Goal: Transaction & Acquisition: Purchase product/service

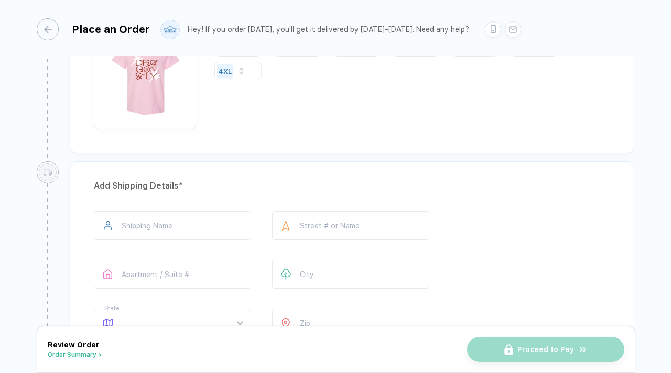
scroll to position [442, 0]
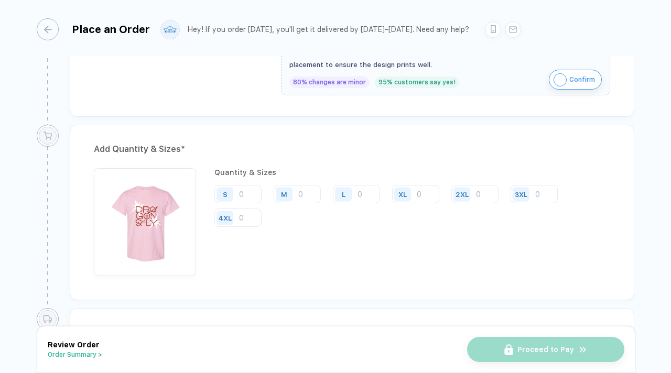
click at [247, 189] on input "number" at bounding box center [237, 194] width 47 height 18
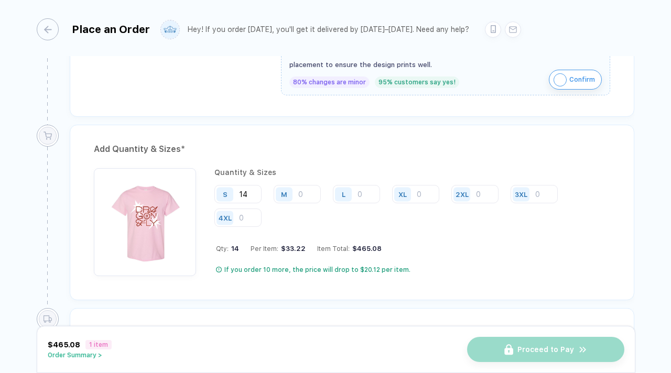
type input "14"
click at [298, 190] on input "number" at bounding box center [297, 194] width 47 height 18
type input "14"
click at [360, 187] on input "number" at bounding box center [356, 194] width 47 height 18
type input "16"
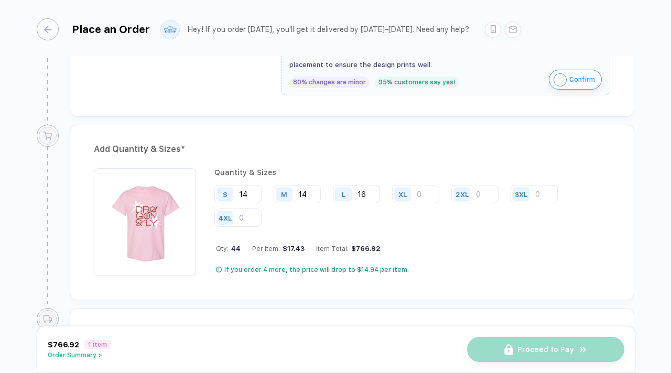
click at [419, 196] on input "number" at bounding box center [415, 194] width 47 height 18
type input "4"
click at [484, 188] on input "number" at bounding box center [474, 194] width 47 height 18
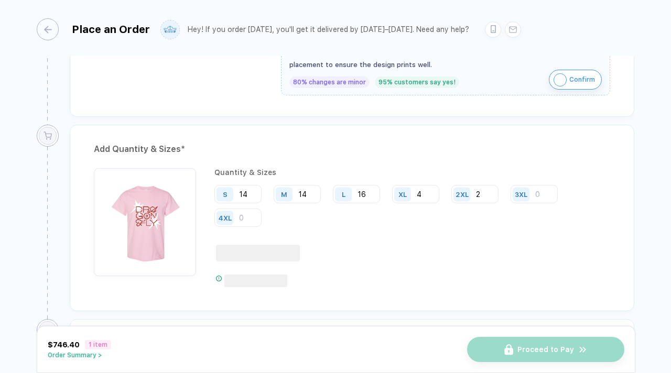
type input "2"
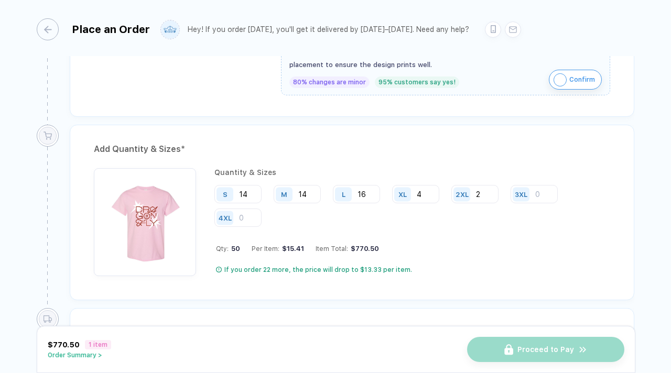
click at [549, 185] on input "number" at bounding box center [534, 194] width 47 height 18
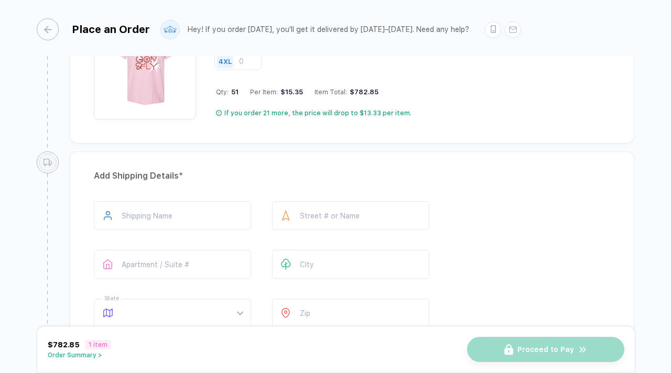
scroll to position [455, 0]
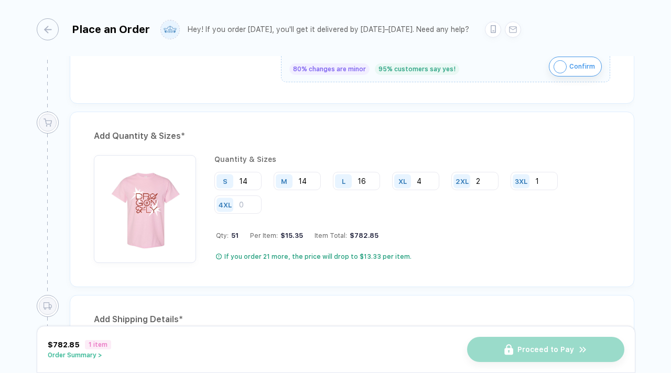
type input "1"
click at [454, 253] on div "If you order 21 more, the price will drop to $13.33 per item." at bounding box center [413, 257] width 394 height 8
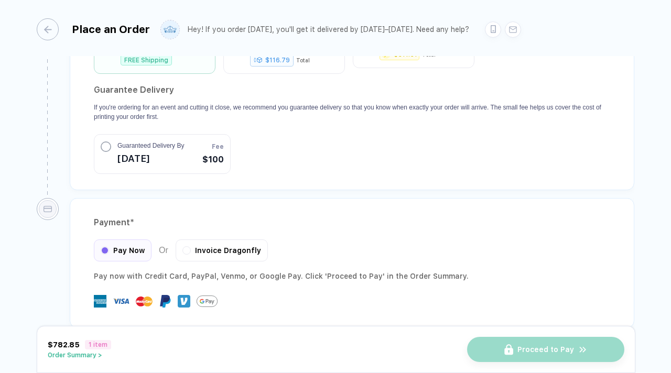
scroll to position [648, 0]
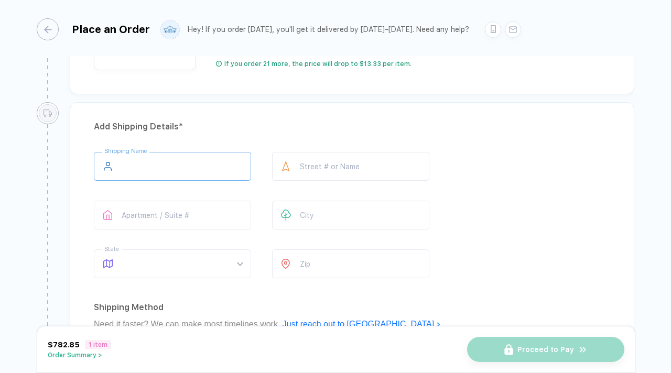
click at [145, 161] on input "text" at bounding box center [172, 166] width 157 height 29
type input "*"
type input "**********"
click at [327, 170] on input "text" at bounding box center [350, 166] width 157 height 29
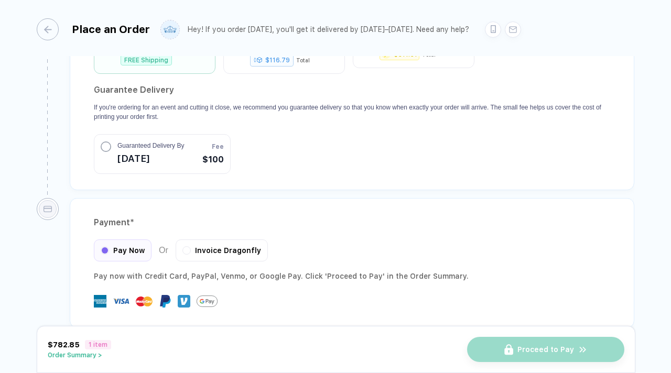
scroll to position [964, 0]
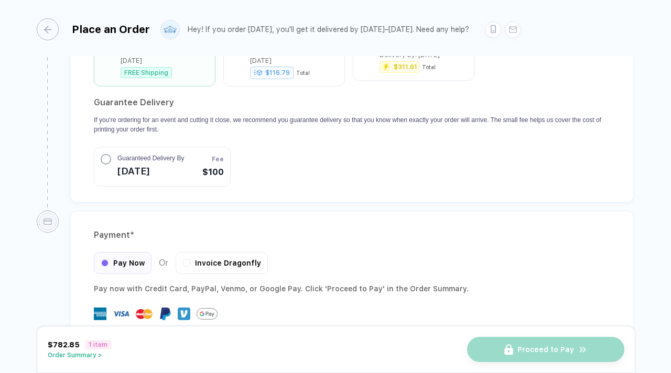
click at [180, 252] on div "Invoice Dragonfly" at bounding box center [222, 263] width 92 height 22
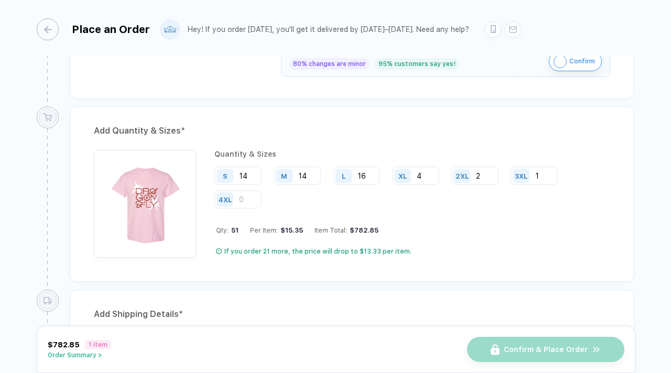
scroll to position [444, 0]
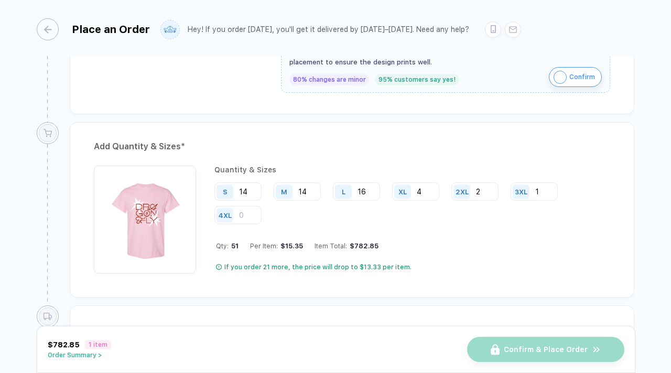
drag, startPoint x: 347, startPoint y: 242, endPoint x: 383, endPoint y: 245, distance: 35.7
click at [383, 245] on div "Qty: 51 Per Item: $15.35 Item Total: $782.85" at bounding box center [413, 246] width 394 height 8
click at [370, 242] on div "$782.85" at bounding box center [362, 246] width 31 height 8
click at [374, 243] on div "Qty: 51 Per Item: $15.35 Item Total: $782.85" at bounding box center [413, 246] width 394 height 8
click at [95, 359] on button "Order Summary >" at bounding box center [79, 355] width 63 height 7
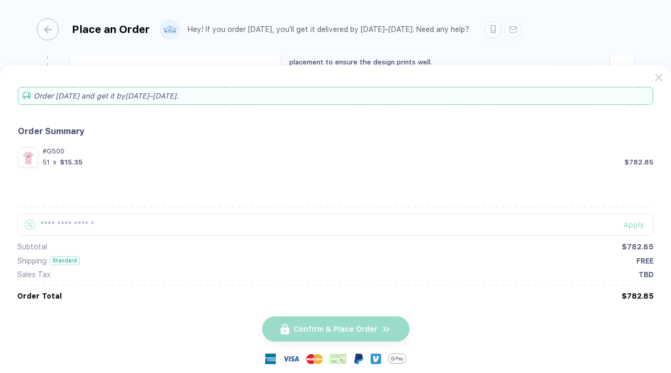
click at [488, 25] on button "button" at bounding box center [335, 186] width 671 height 373
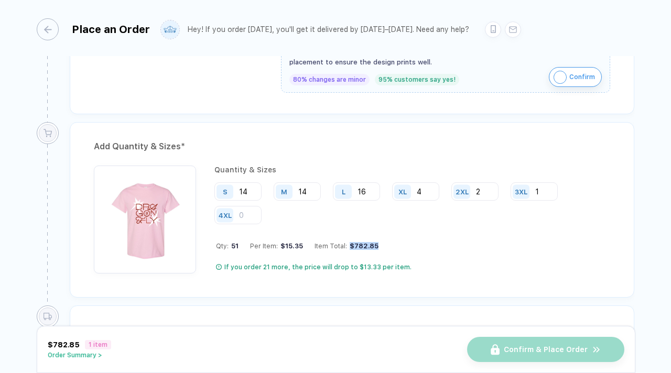
click at [344, 251] on div "Quantity & Sizes S 14 M 14 L 16 XL 4 2XL 2 3XL 1 4XL Qty: 51 Per Item: $15.35 I…" at bounding box center [412, 220] width 396 height 108
click at [94, 355] on button "Order Summary >" at bounding box center [79, 355] width 63 height 7
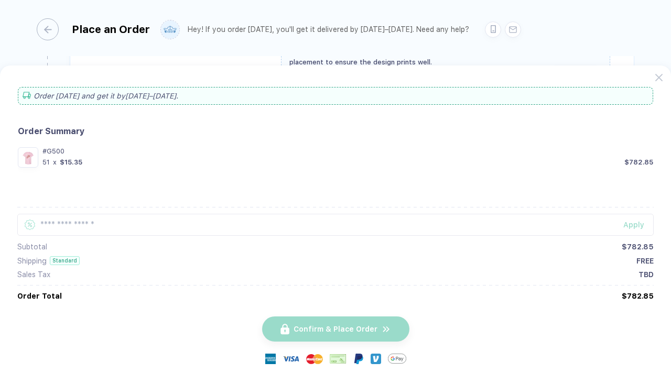
click at [431, 50] on button "button" at bounding box center [335, 186] width 671 height 373
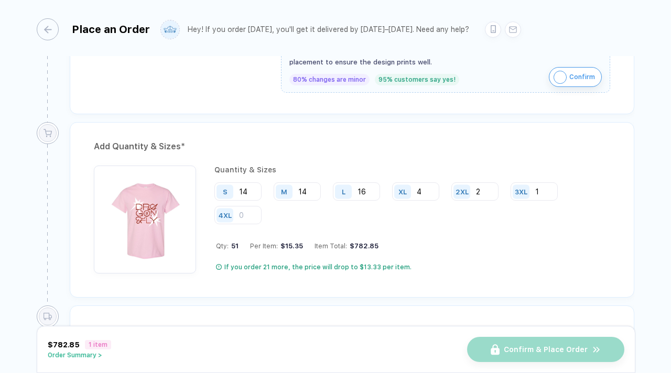
click at [349, 242] on div "$782.85" at bounding box center [362, 246] width 31 height 8
drag, startPoint x: 348, startPoint y: 242, endPoint x: 375, endPoint y: 241, distance: 27.3
click at [375, 242] on div "Qty: 51 Per Item: $15.35 Item Total: $782.85" at bounding box center [413, 246] width 394 height 8
copy div
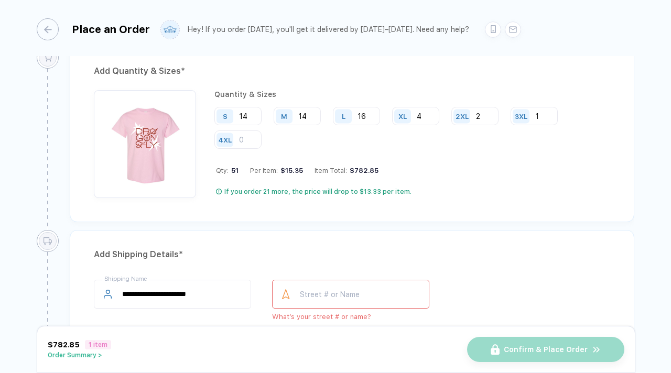
scroll to position [521, 0]
drag, startPoint x: 352, startPoint y: 165, endPoint x: 376, endPoint y: 166, distance: 23.6
click at [376, 166] on div "Qty: 51 Per Item: $15.35 Item Total: $782.85" at bounding box center [413, 170] width 394 height 8
copy div "$"
click at [354, 167] on div "$782.85" at bounding box center [362, 170] width 31 height 8
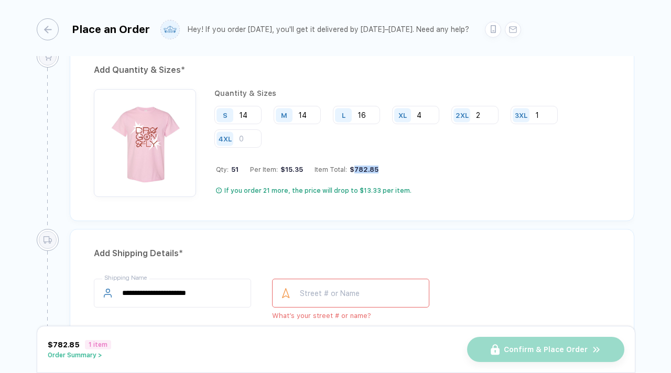
drag, startPoint x: 351, startPoint y: 167, endPoint x: 374, endPoint y: 166, distance: 22.6
click at [374, 166] on div "$782.85" at bounding box center [362, 170] width 31 height 8
copy div "782.85"
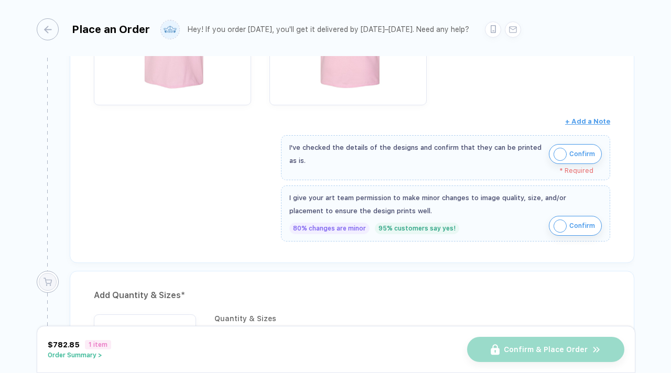
scroll to position [0, 0]
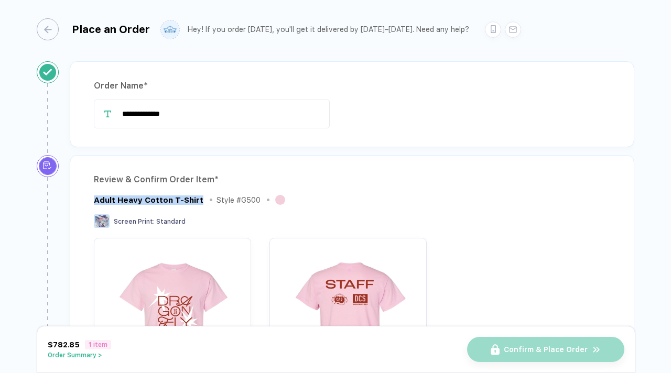
drag, startPoint x: 95, startPoint y: 197, endPoint x: 201, endPoint y: 200, distance: 105.9
click at [201, 200] on div "Adult Heavy Cotton T-Shirt Style # G500" at bounding box center [190, 199] width 193 height 13
copy div "Adult Heavy Cotton T-Shirt"
click at [46, 25] on div "button" at bounding box center [48, 29] width 22 height 22
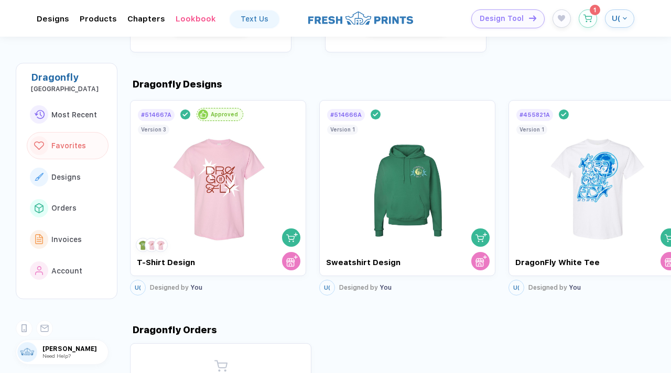
scroll to position [534, 0]
click at [411, 163] on img at bounding box center [408, 183] width 118 height 123
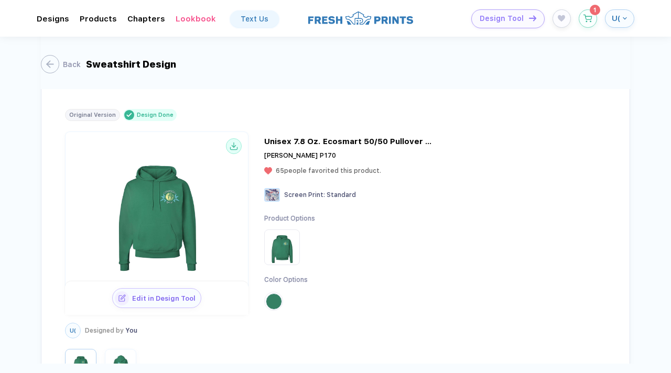
scroll to position [590, 0]
click at [124, 352] on img "button" at bounding box center [120, 365] width 26 height 26
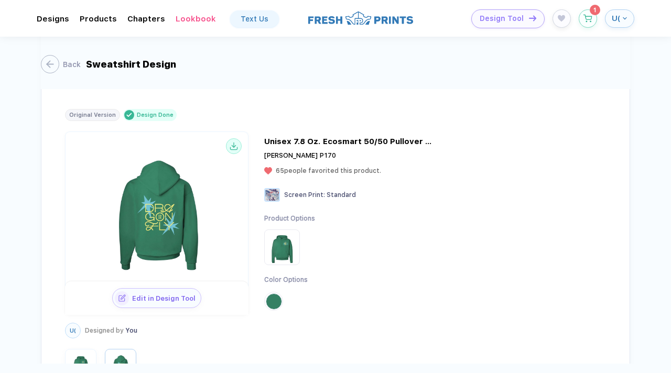
click at [82, 352] on img "button" at bounding box center [81, 365] width 26 height 26
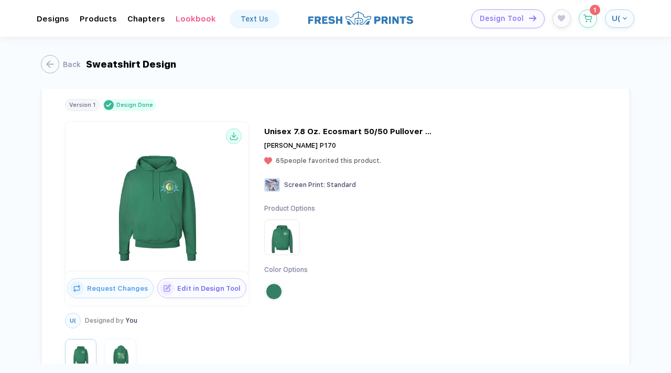
scroll to position [0, 0]
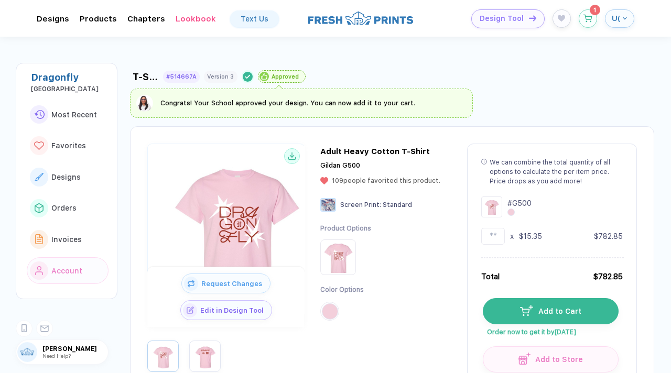
click at [590, 18] on icon "button" at bounding box center [587, 19] width 9 height 8
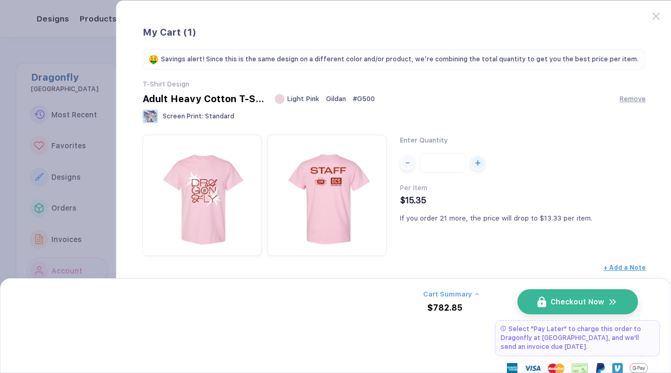
scroll to position [32, 0]
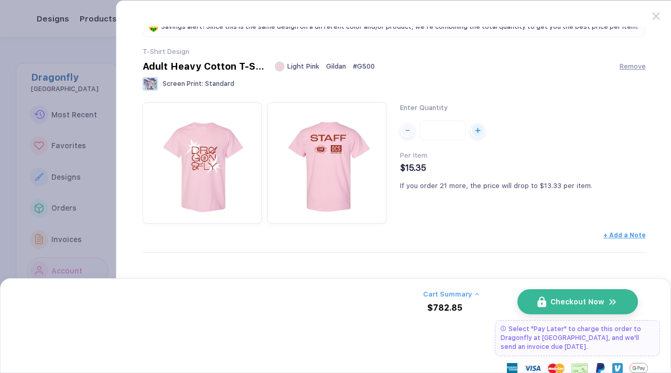
click at [96, 233] on button "button" at bounding box center [335, 186] width 671 height 373
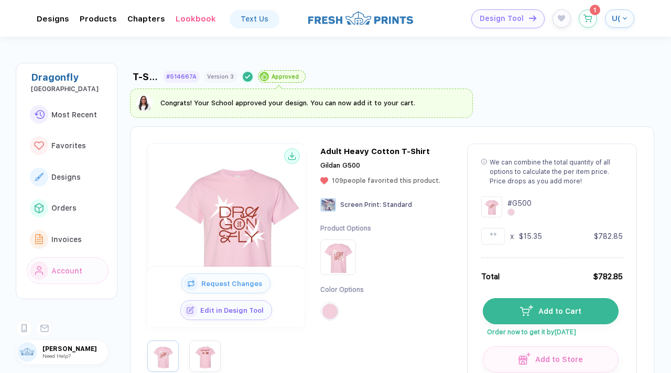
click at [51, 182] on button "Designs" at bounding box center [68, 177] width 82 height 27
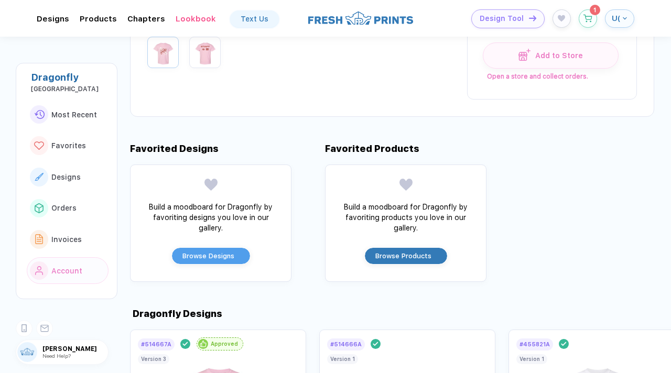
scroll to position [546, 0]
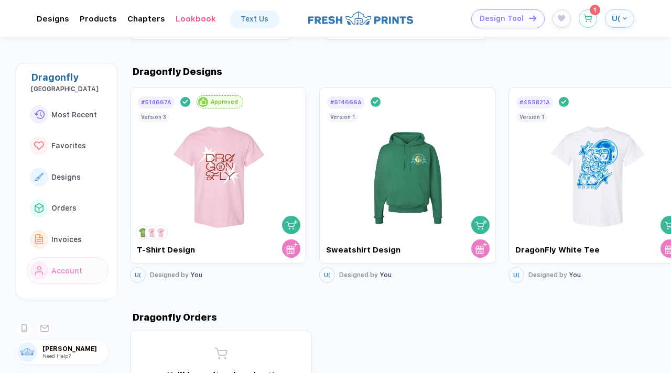
drag, startPoint x: 210, startPoint y: 142, endPoint x: 179, endPoint y: 151, distance: 32.0
click at [179, 151] on img at bounding box center [218, 171] width 118 height 123
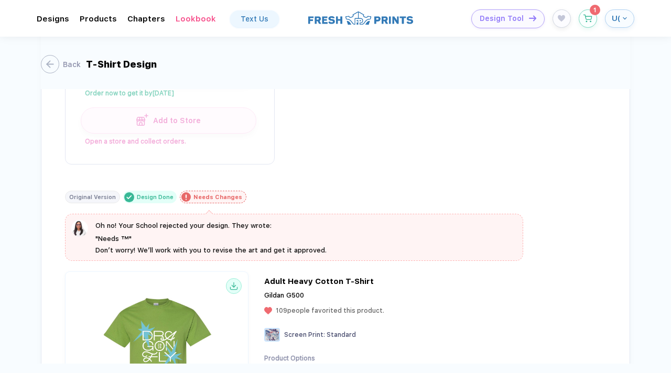
scroll to position [2341, 0]
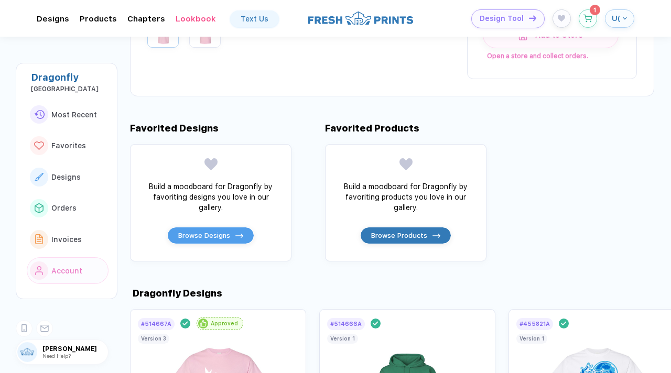
scroll to position [450, 0]
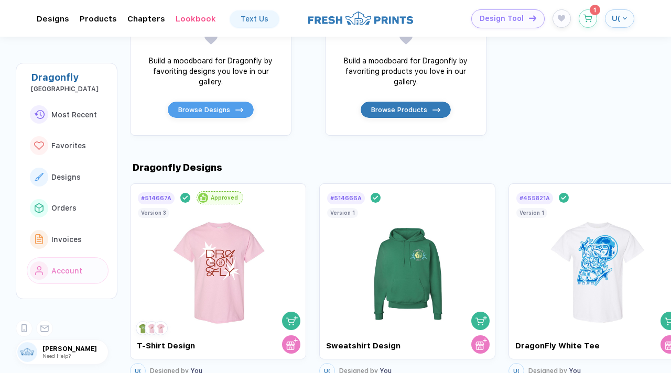
click at [386, 258] on img at bounding box center [408, 266] width 118 height 123
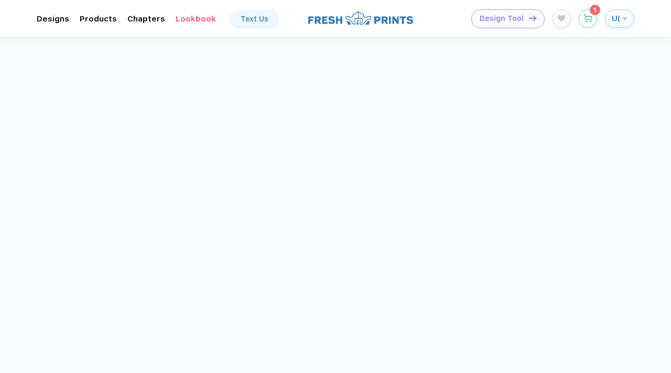
drag, startPoint x: 266, startPoint y: 156, endPoint x: 420, endPoint y: 155, distance: 154.1
click at [420, 155] on div "Unisex 7.8 Oz. Ecosmart 50/50 Pullover Hooded Sweatshirt" at bounding box center [348, 158] width 168 height 9
copy div "Unisex 7.8 Oz. Ecosmart 50/50 Pullover"
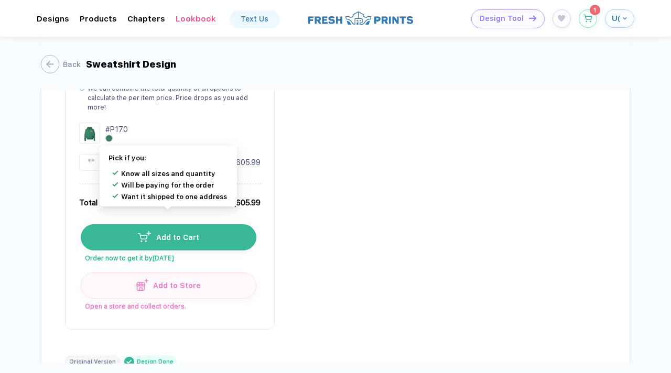
click at [158, 233] on span "Add to Cart" at bounding box center [175, 237] width 48 height 8
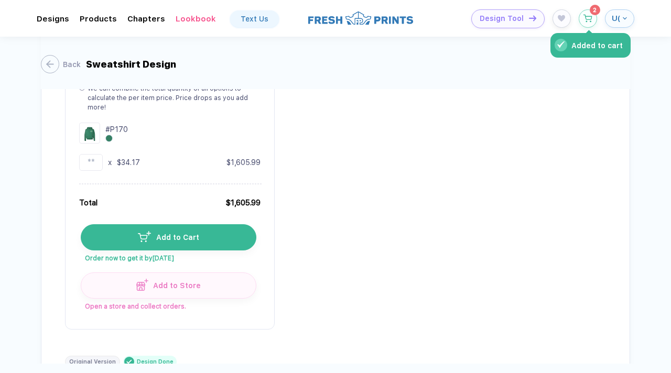
click at [586, 16] on icon "button" at bounding box center [587, 19] width 9 height 8
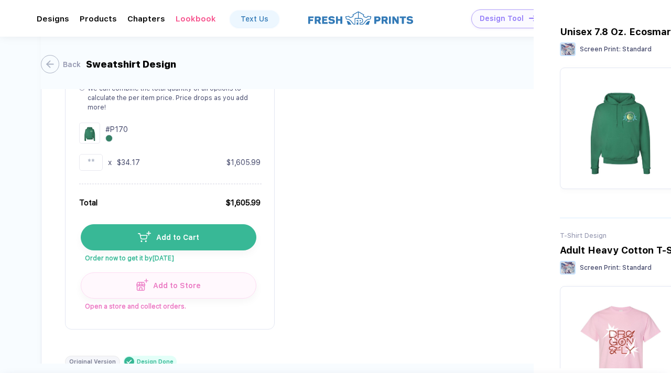
scroll to position [66, 0]
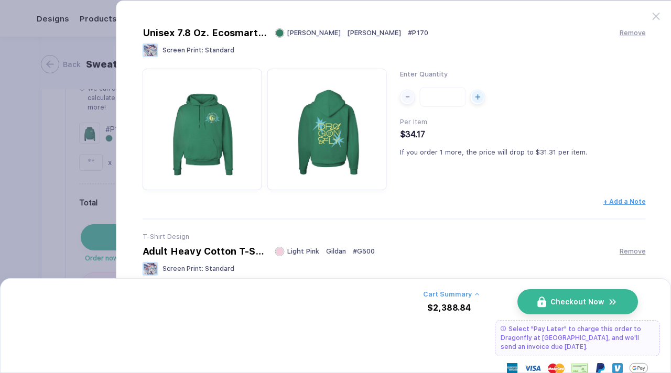
click at [386, 180] on div "Enter Quantity ** Per Item $34.17 If you order 1 more, the price will drop to $…" at bounding box center [394, 130] width 503 height 122
click at [577, 298] on span "Checkout Now" at bounding box center [576, 302] width 53 height 8
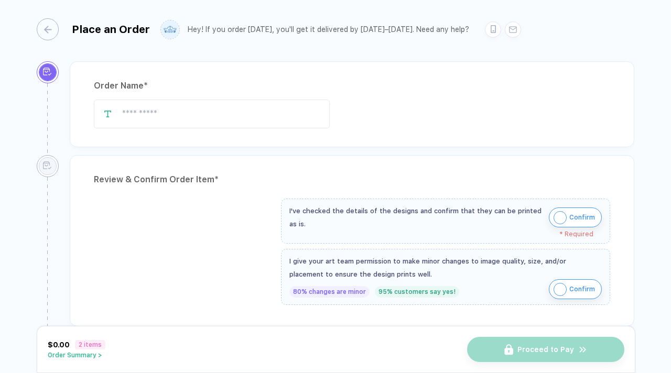
type input "**********"
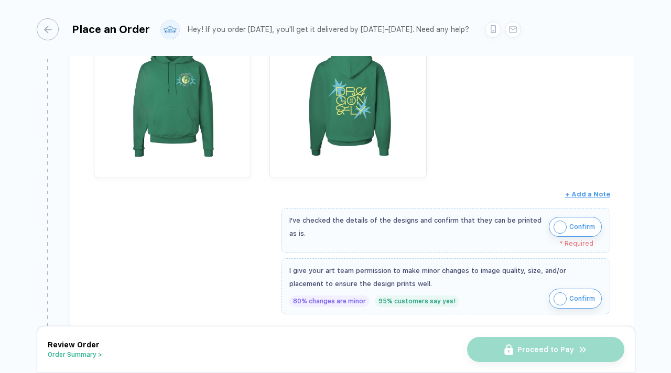
scroll to position [507, 0]
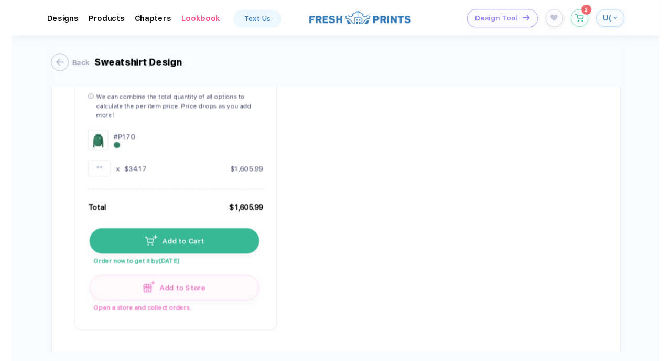
scroll to position [331, 0]
